Goal: Check status: Check status

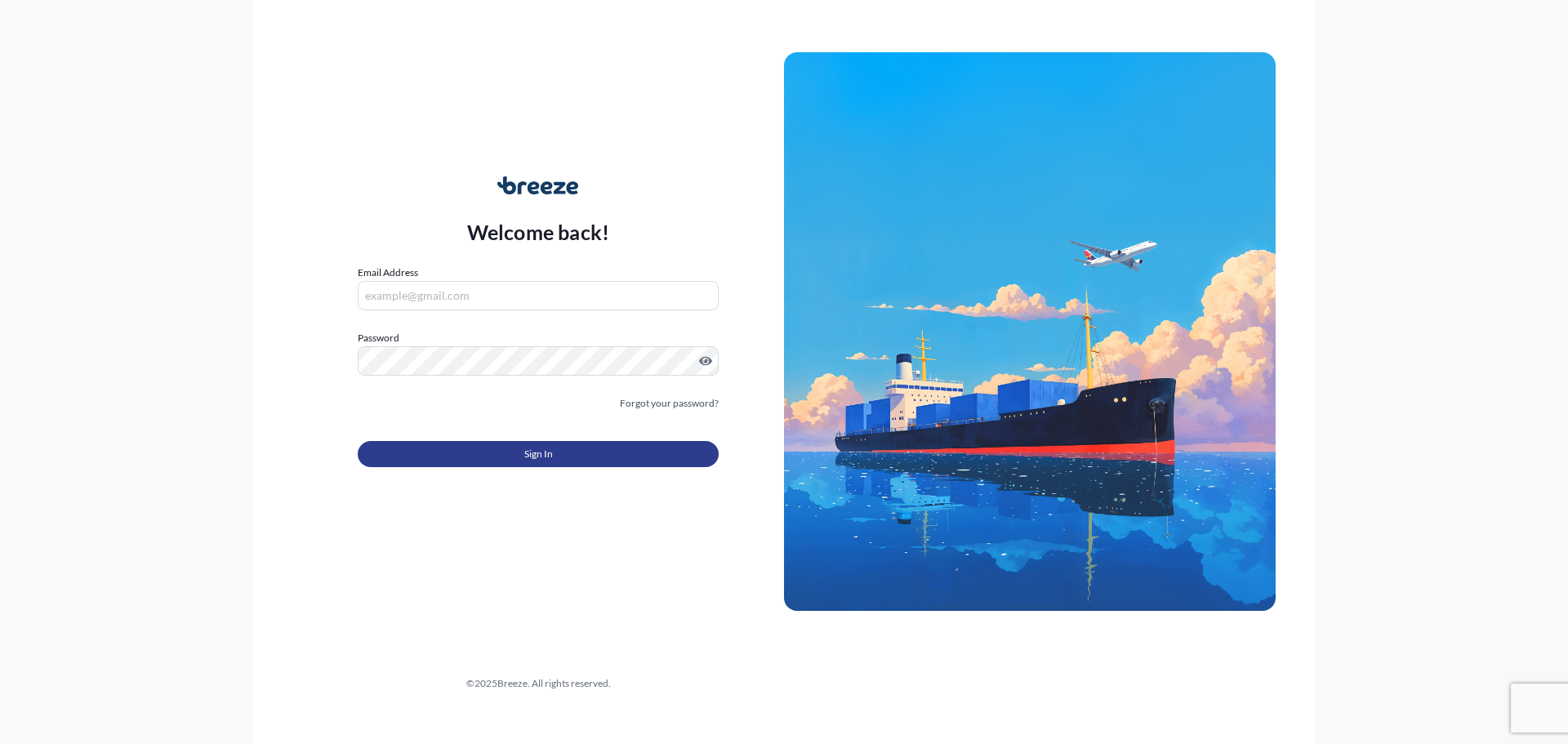
type input "[PERSON_NAME][EMAIL_ADDRESS][PERSON_NAME][DOMAIN_NAME]"
click at [421, 461] on button "Sign In" at bounding box center [539, 454] width 361 height 26
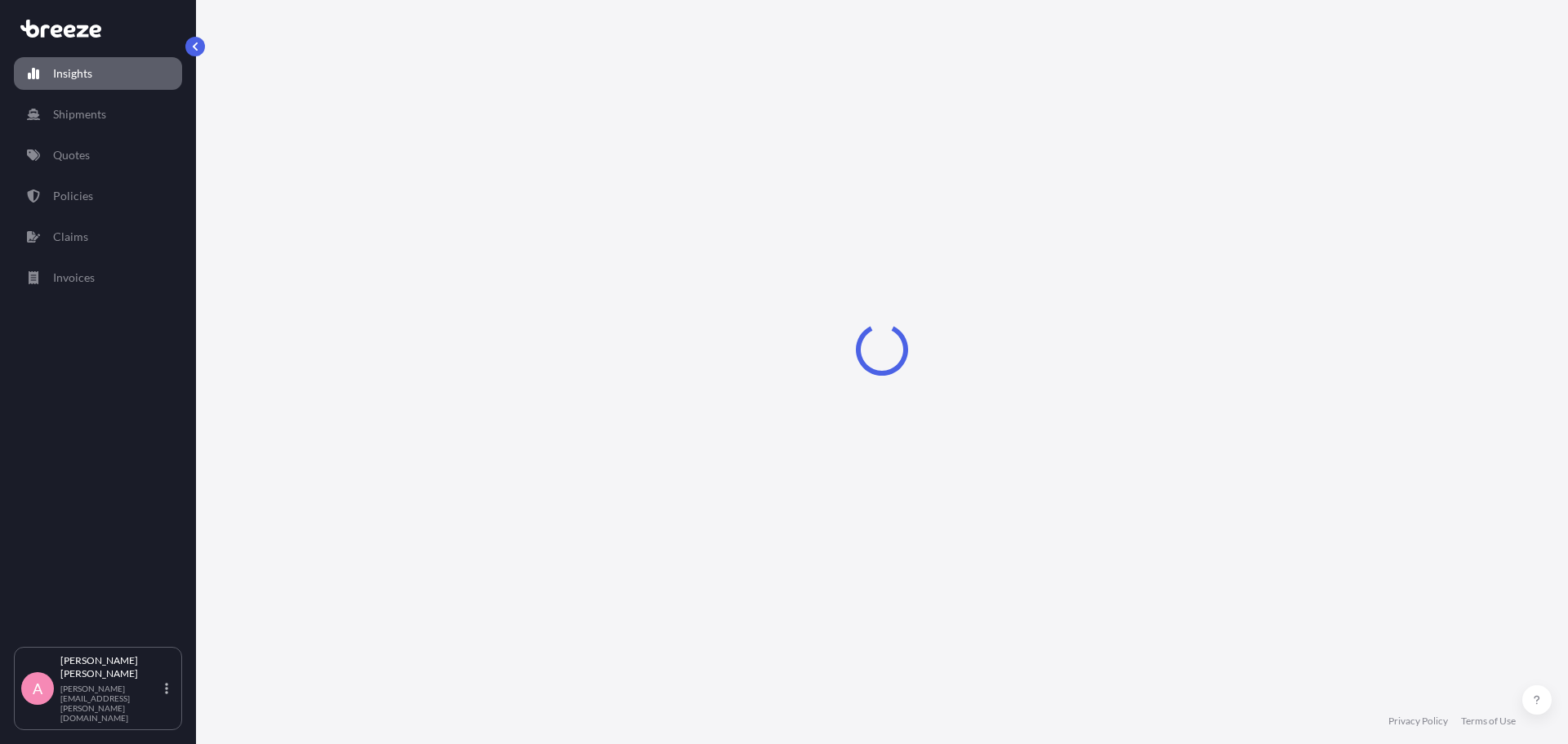
select select "2025"
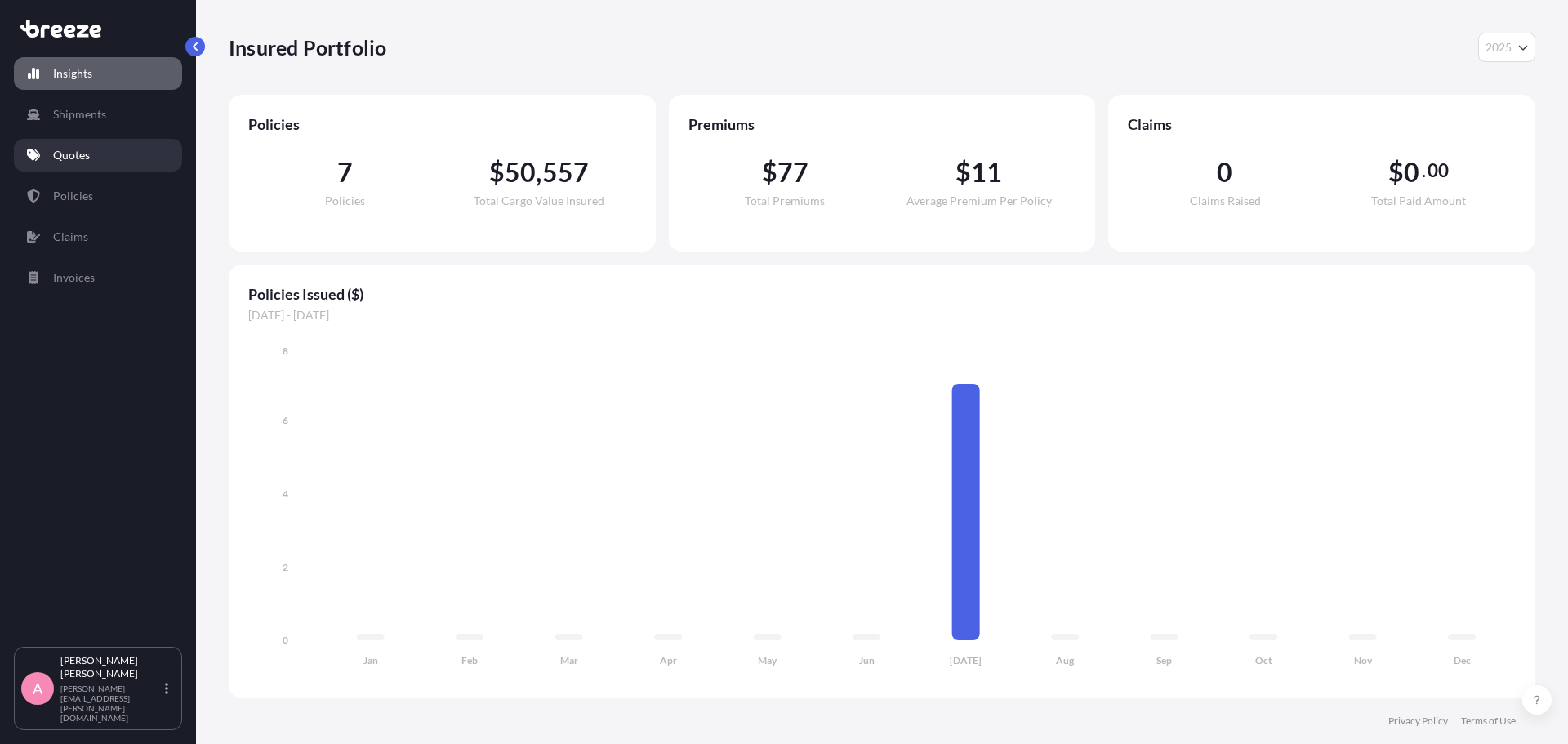
click at [96, 171] on link "Quotes" at bounding box center [98, 155] width 168 height 33
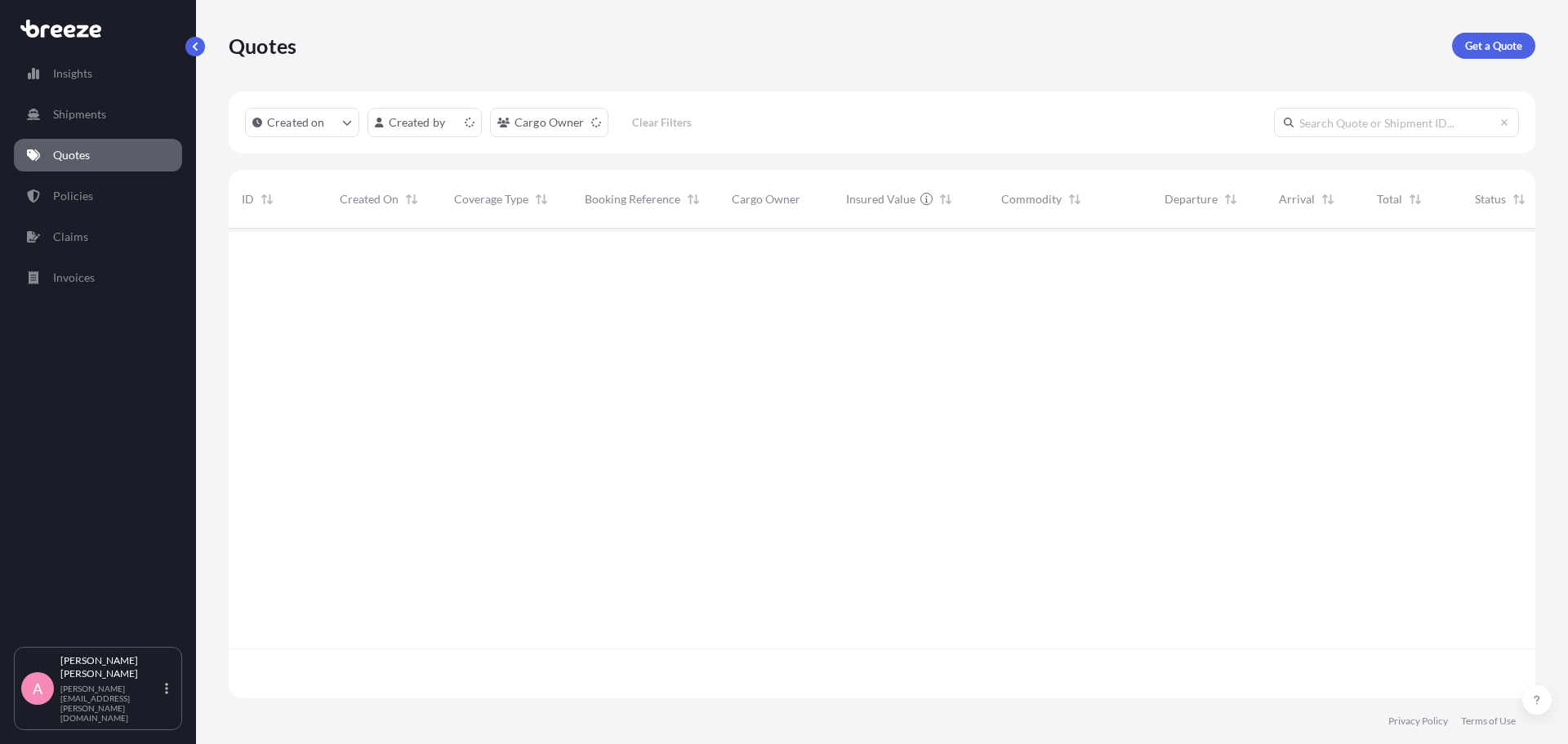
scroll to position [466, 1294]
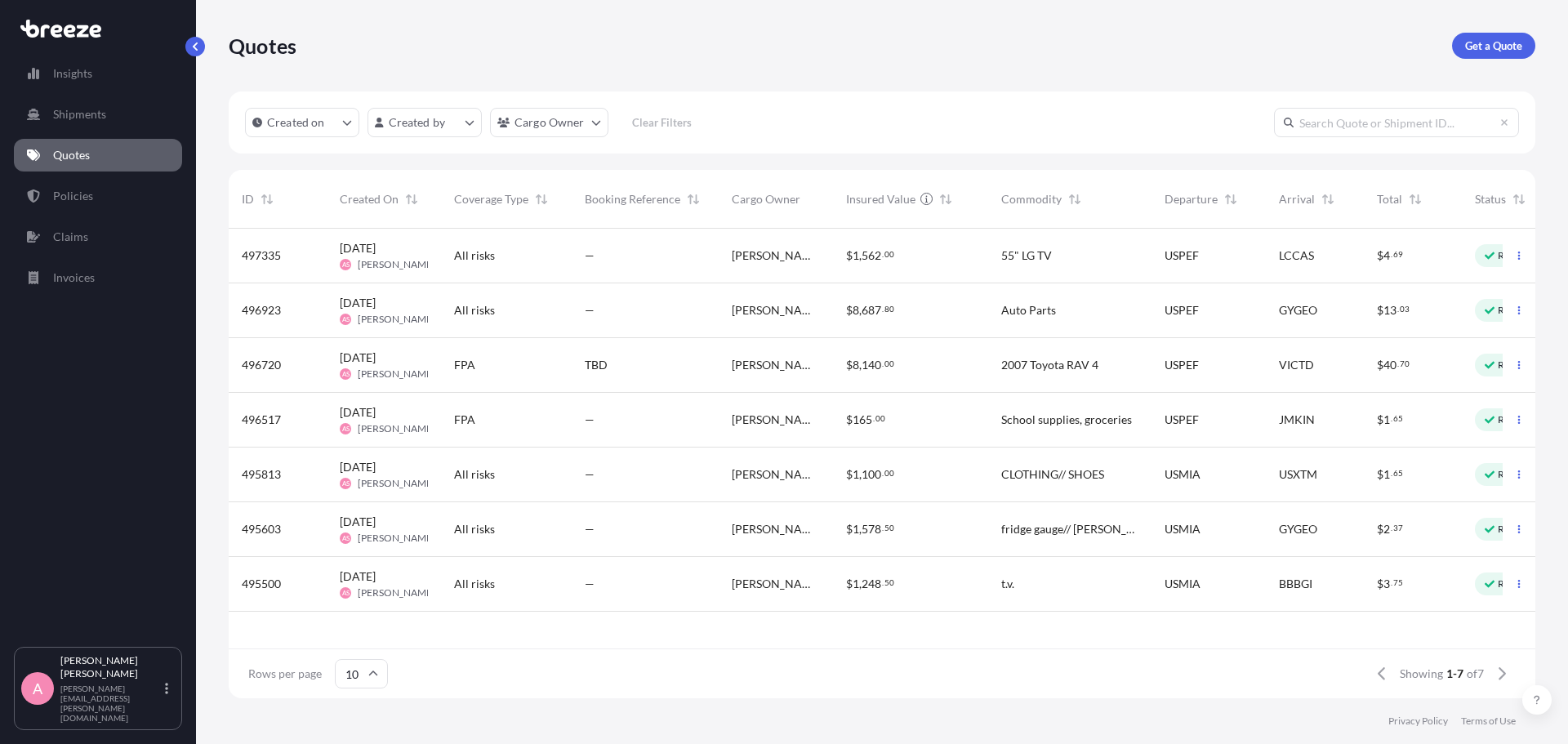
click at [694, 431] on div "—" at bounding box center [645, 420] width 147 height 55
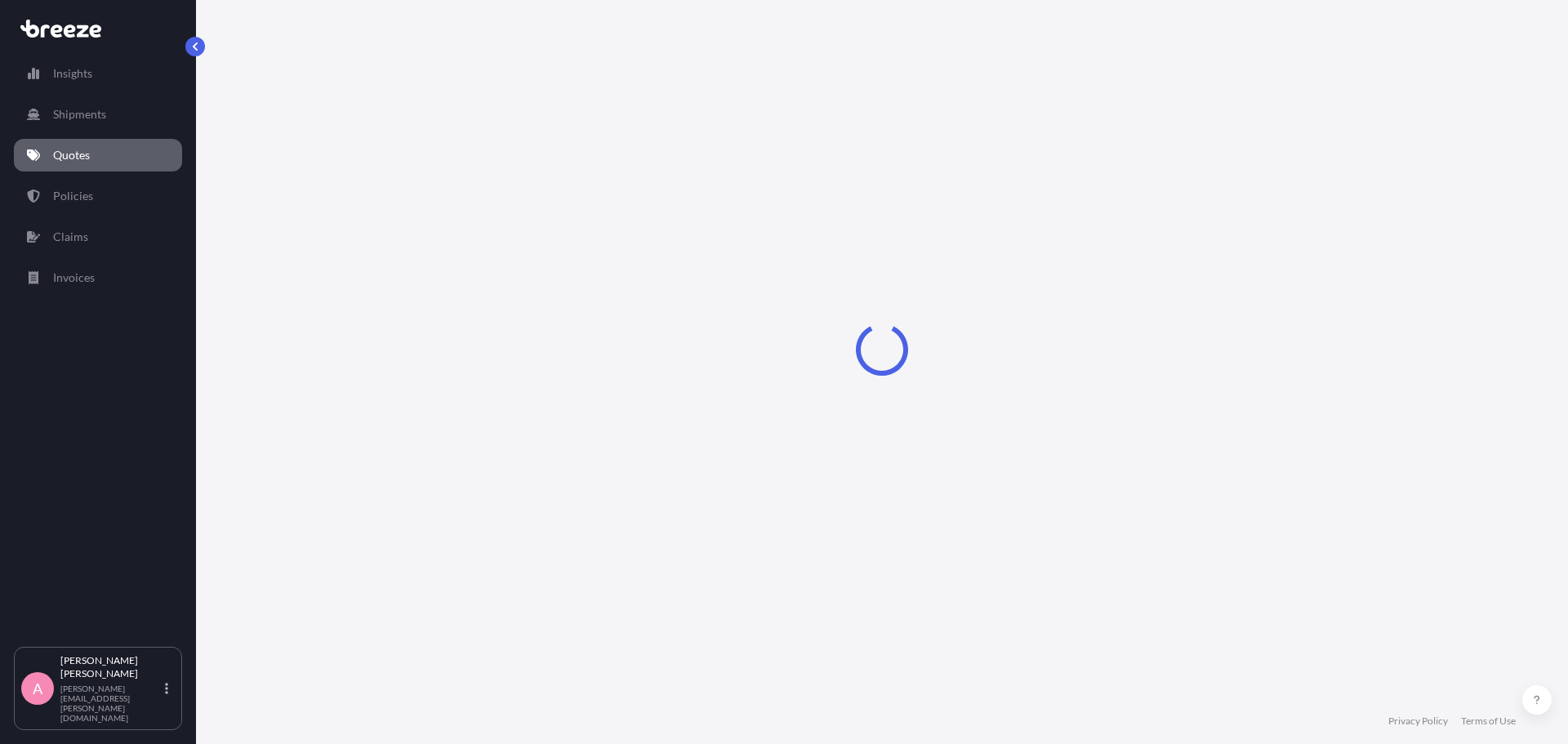
select select "Sea"
select select "1"
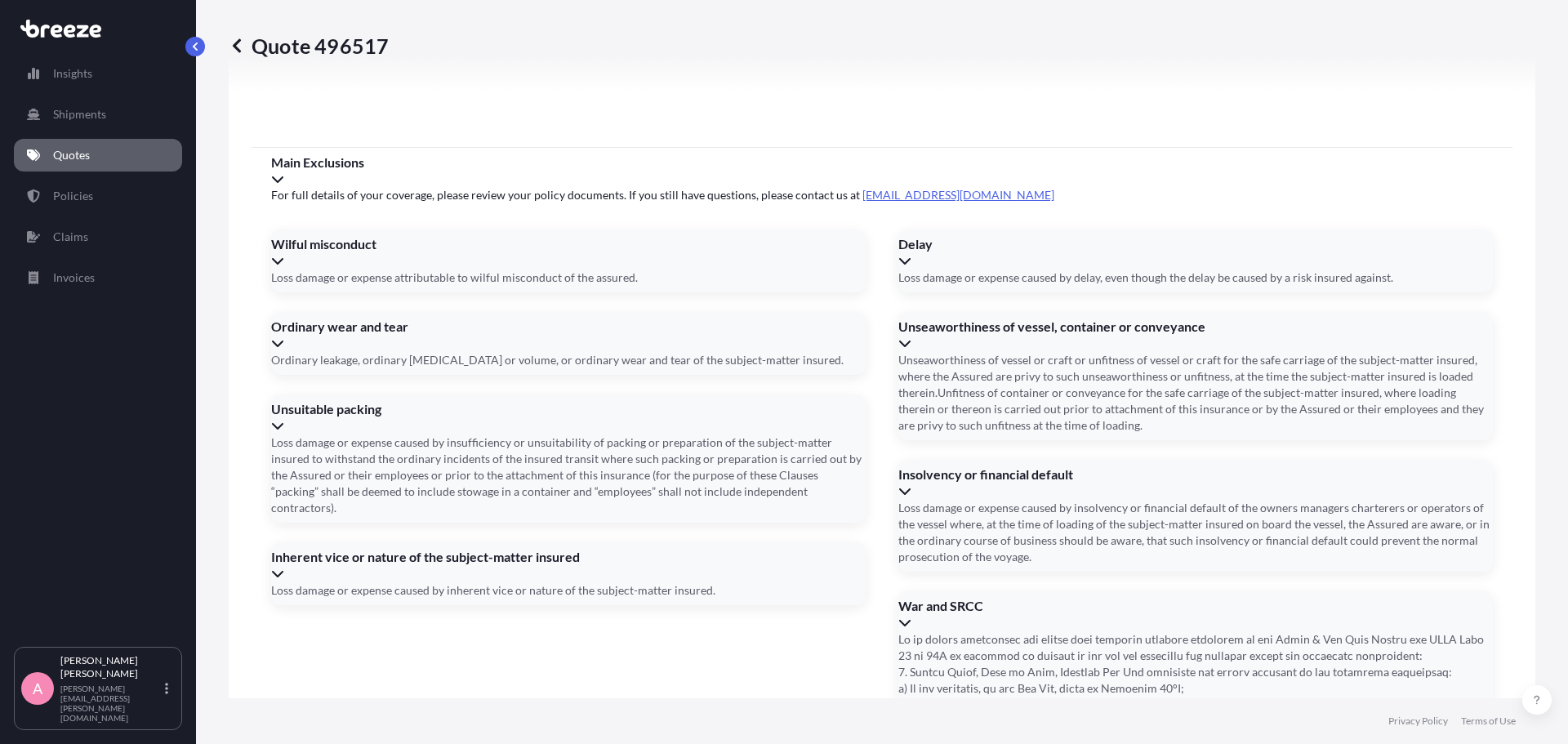
scroll to position [2342, 0]
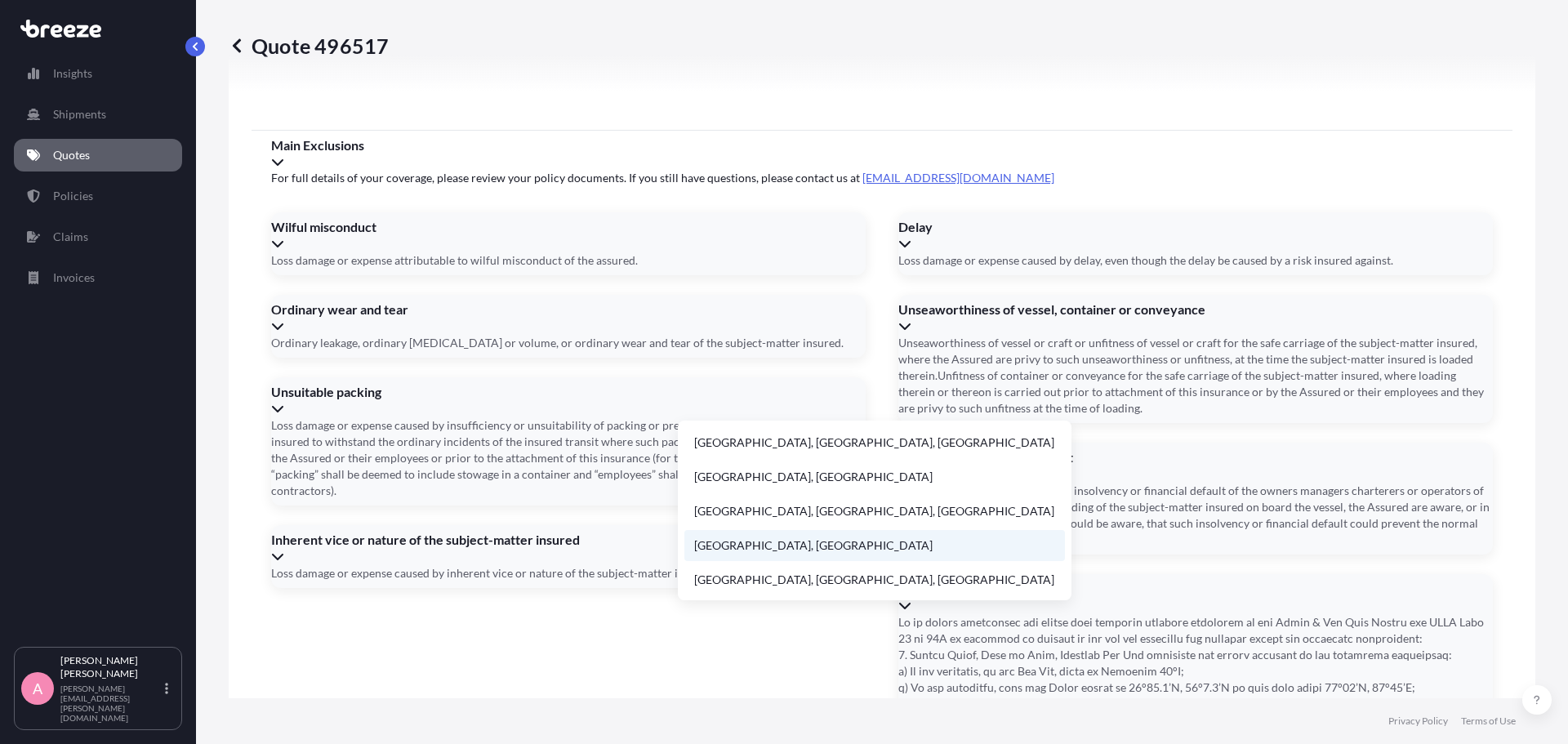
click at [765, 550] on li "[GEOGRAPHIC_DATA], [GEOGRAPHIC_DATA]" at bounding box center [875, 545] width 381 height 31
type input "[GEOGRAPHIC_DATA], [GEOGRAPHIC_DATA]"
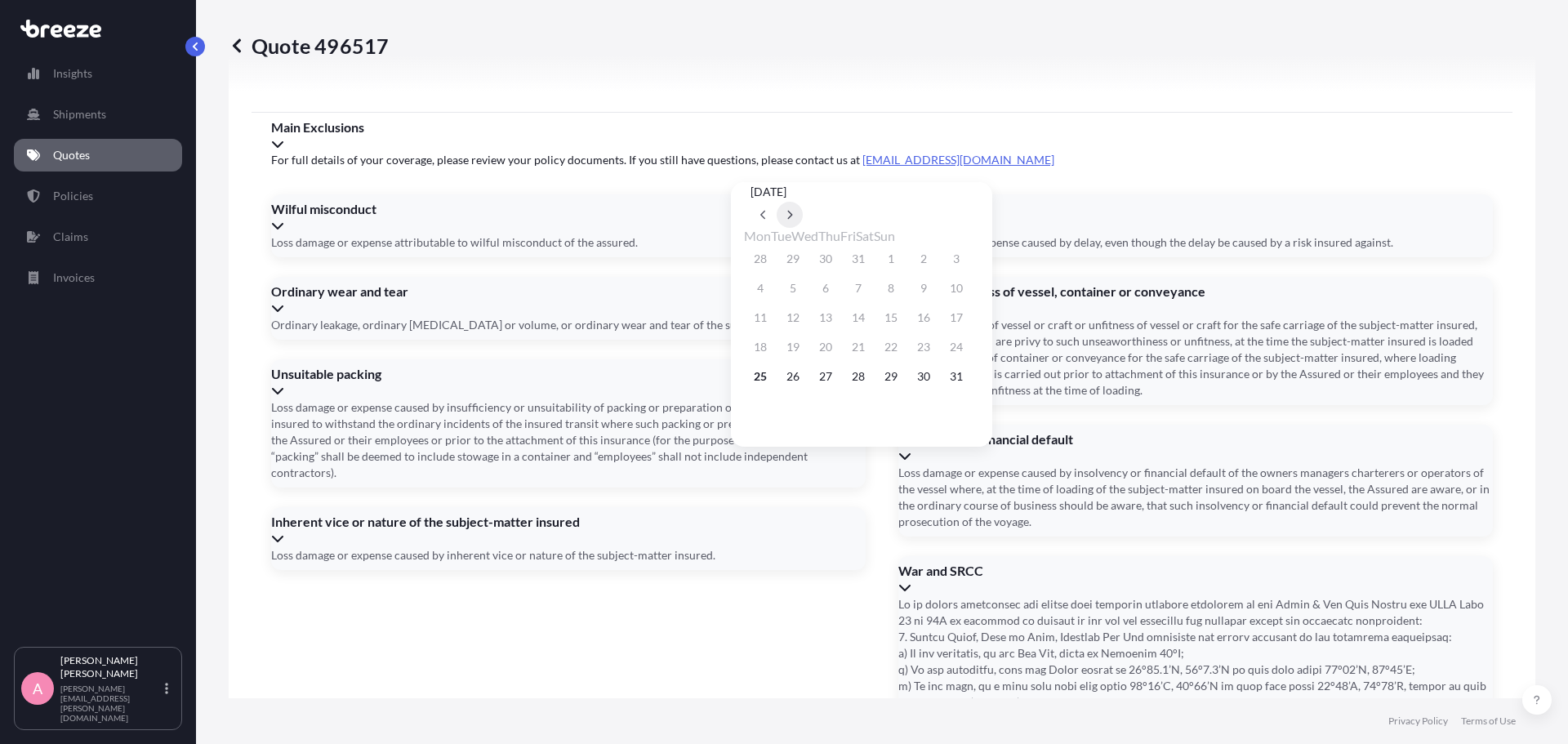
click at [803, 202] on button at bounding box center [790, 215] width 26 height 26
click at [904, 258] on button "5" at bounding box center [891, 259] width 26 height 26
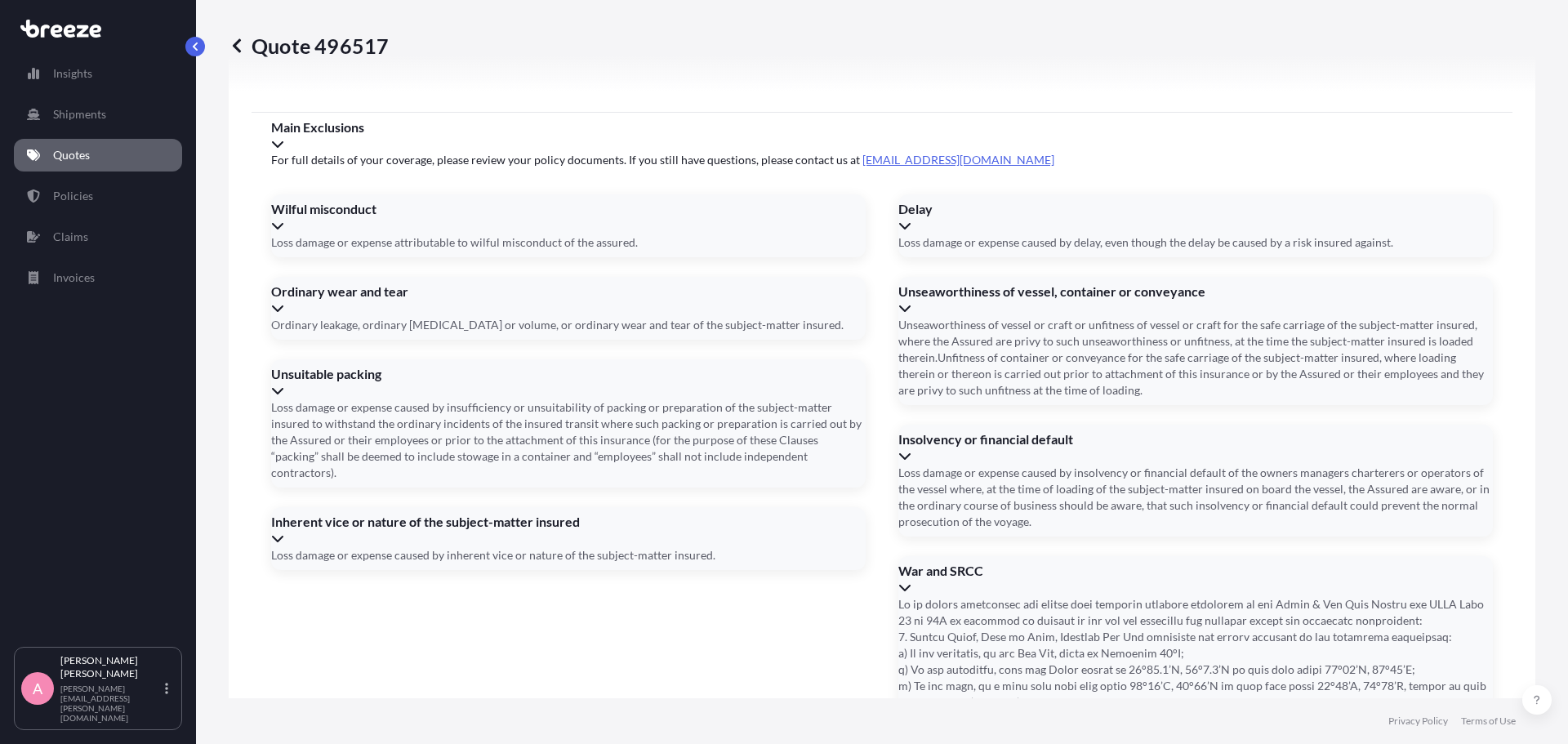
type input "[DATE]"
paste input "OL1677492"
type input "OL1677492"
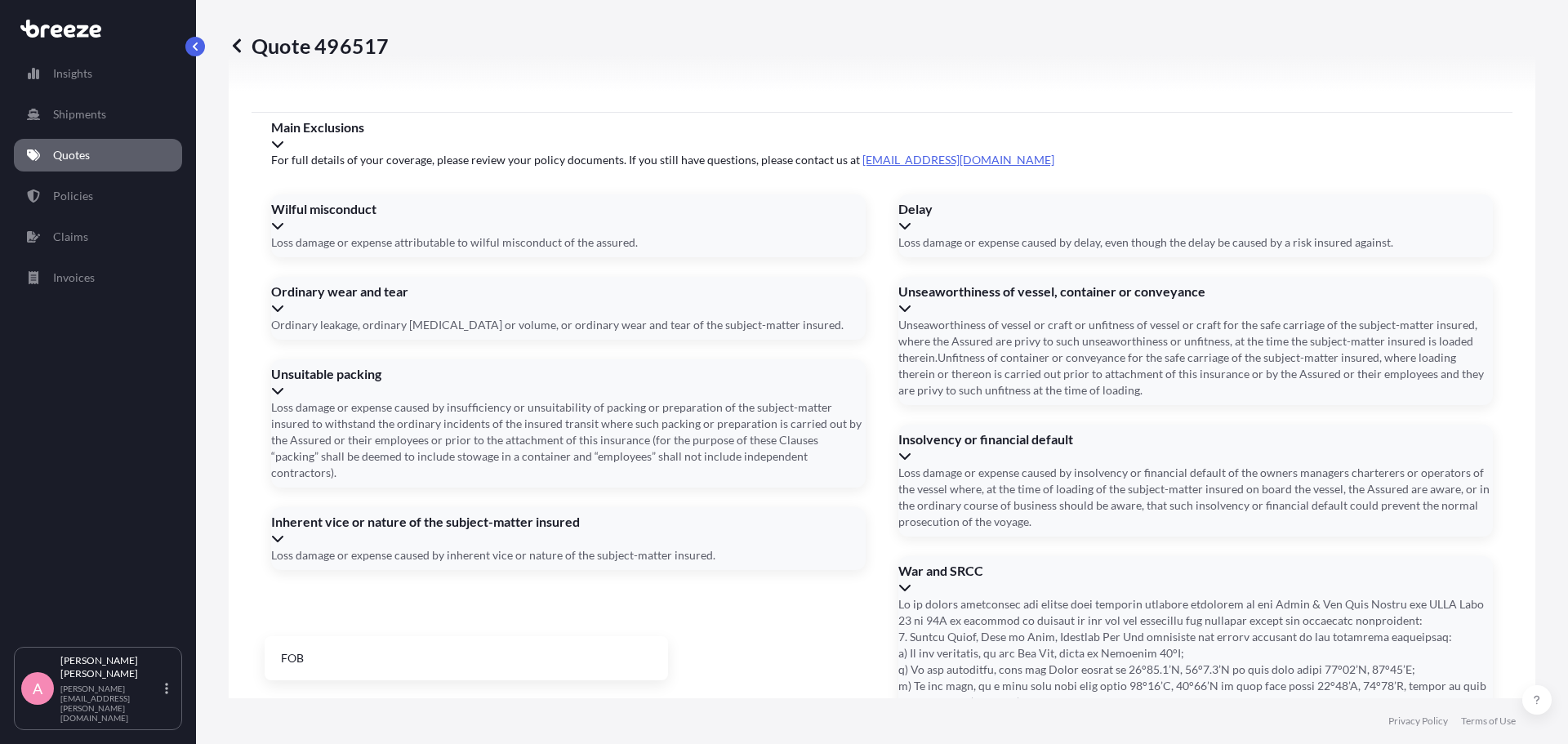
type input "fob"
click at [520, 651] on li "FOB" at bounding box center [467, 658] width 391 height 31
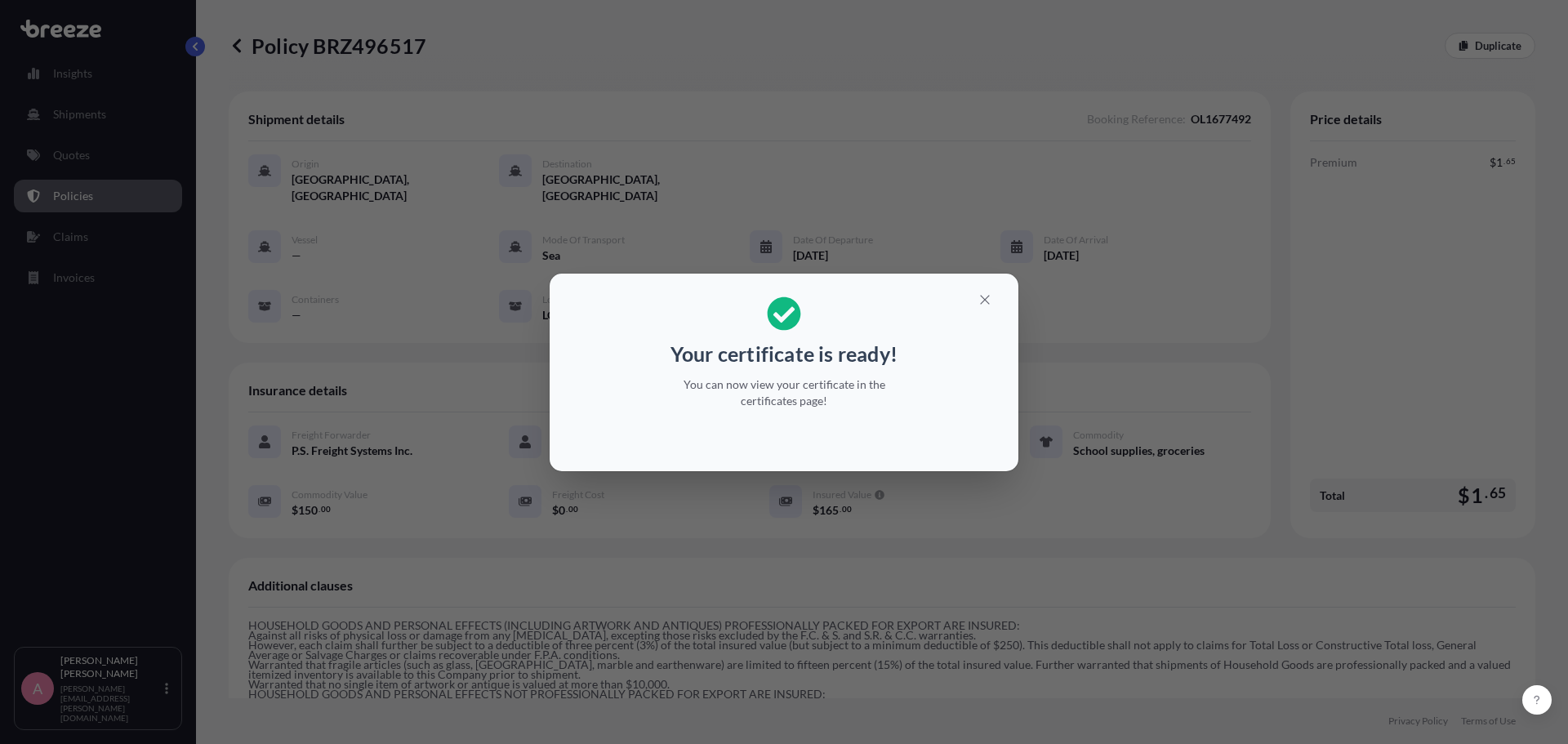
click at [790, 364] on p "Your certificate is ready!" at bounding box center [784, 354] width 227 height 26
click at [986, 300] on icon "button" at bounding box center [984, 299] width 9 height 9
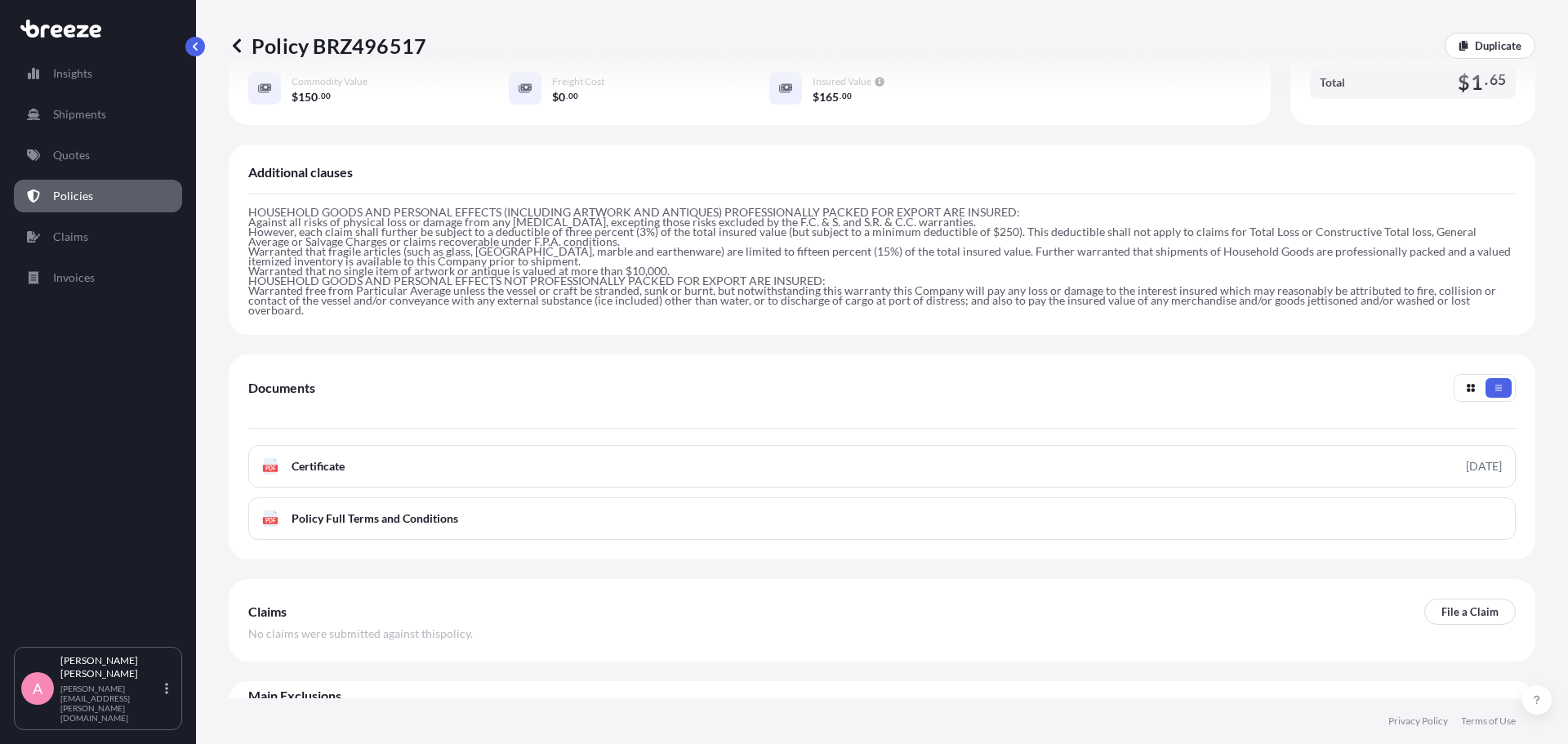
scroll to position [432, 0]
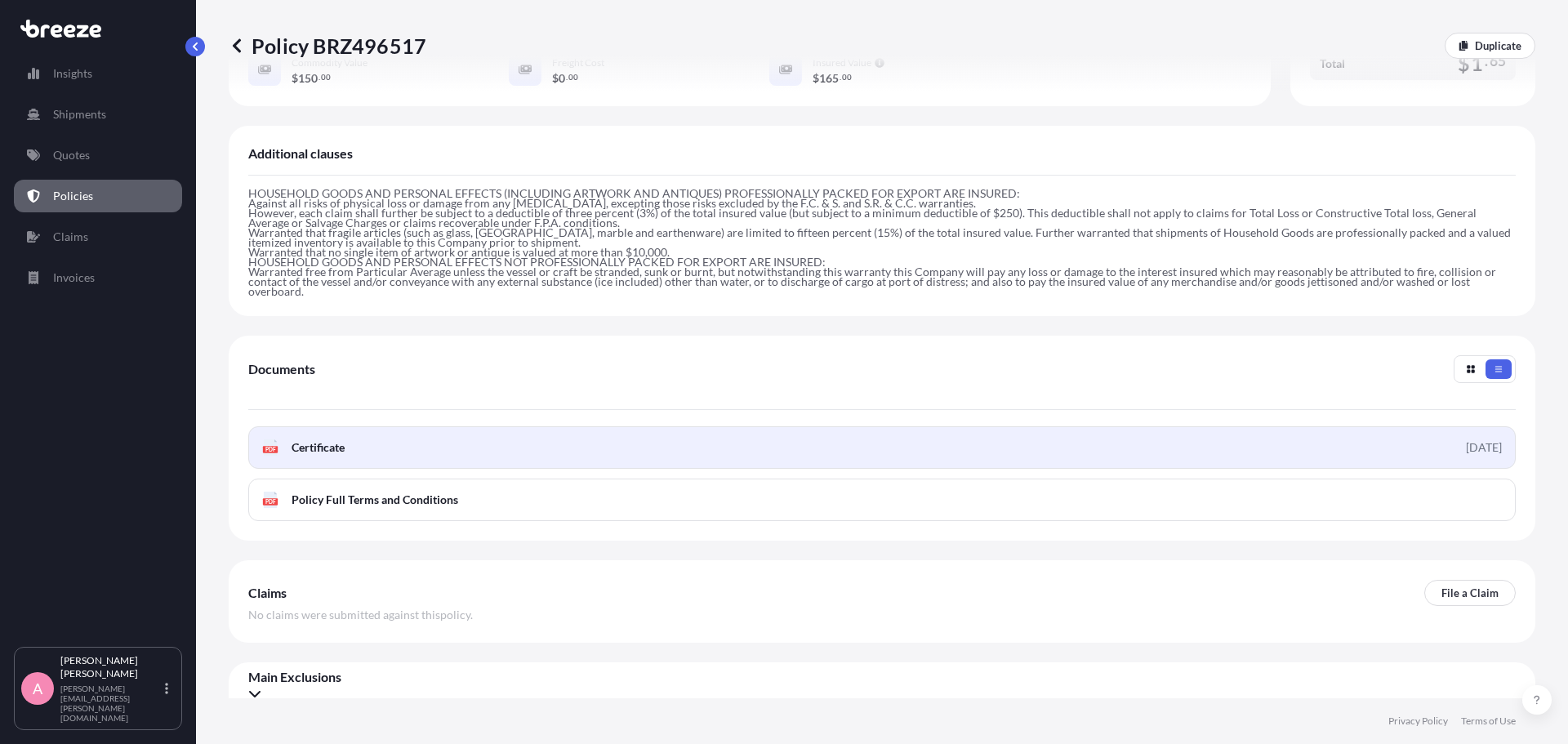
click at [318, 439] on span "Certificate" at bounding box center [318, 447] width 53 height 16
